Goal: Obtain resource: Download file/media

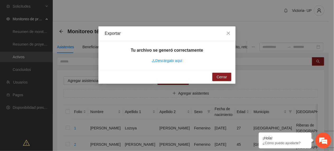
drag, startPoint x: 108, startPoint y: 14, endPoint x: 147, endPoint y: 30, distance: 42.1
click at [108, 13] on div "Exportar Tu archivo se generó correctamente Descárgalo aquí Cerrar" at bounding box center [167, 75] width 334 height 151
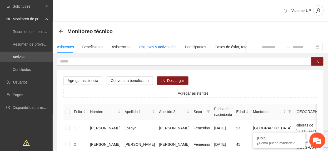
click at [143, 48] on div "Objetivos y actividades" at bounding box center [158, 47] width 38 height 6
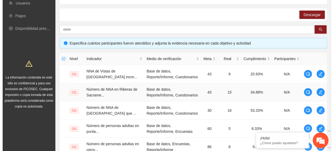
scroll to position [91, 0]
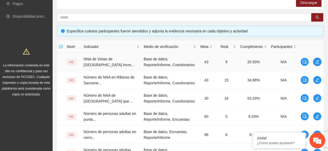
click at [319, 62] on icon "edit" at bounding box center [318, 62] width 4 height 4
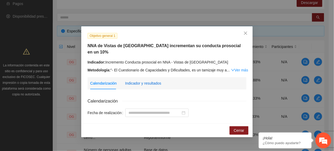
click at [137, 80] on div "Indicador y resultados" at bounding box center [143, 83] width 36 height 6
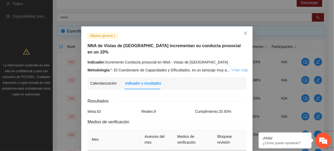
click at [233, 68] on link "Ver más" at bounding box center [239, 70] width 17 height 4
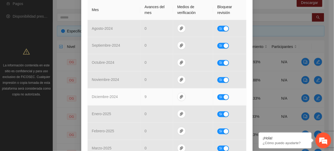
scroll to position [337, 0]
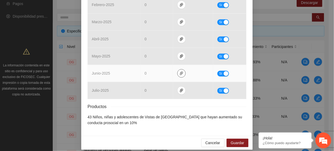
click at [179, 71] on icon "paper-clip" at bounding box center [181, 73] width 4 height 4
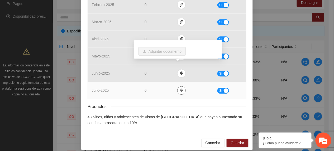
click at [178, 89] on button "button" at bounding box center [181, 90] width 8 height 8
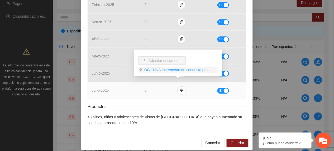
click at [152, 67] on link "OG1 NNA Incremento de conducta prosocial CG.rar" at bounding box center [179, 70] width 75 height 6
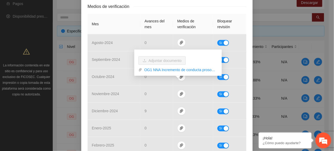
click at [130, 21] on th "Mes" at bounding box center [114, 24] width 53 height 20
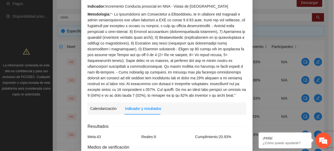
scroll to position [21, 0]
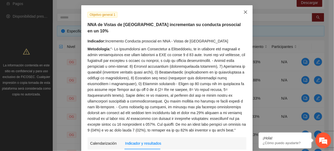
click at [245, 14] on span "Close" at bounding box center [245, 12] width 14 height 14
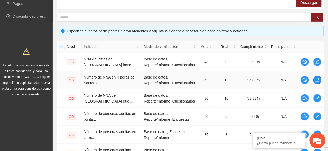
click at [319, 82] on button "button" at bounding box center [318, 80] width 8 height 8
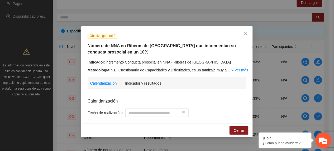
click at [247, 35] on icon "close" at bounding box center [245, 33] width 4 height 4
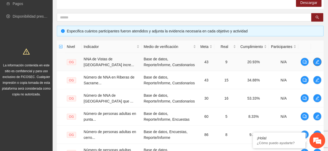
click at [317, 61] on icon "edit" at bounding box center [318, 62] width 4 height 4
click at [317, 95] on button "button" at bounding box center [318, 98] width 8 height 8
click at [319, 115] on icon "edit" at bounding box center [318, 117] width 4 height 4
click at [320, 65] on button "button" at bounding box center [318, 62] width 8 height 8
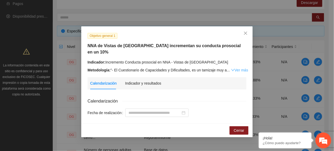
click at [235, 68] on link "Ver más" at bounding box center [239, 70] width 17 height 4
